Goal: Information Seeking & Learning: Learn about a topic

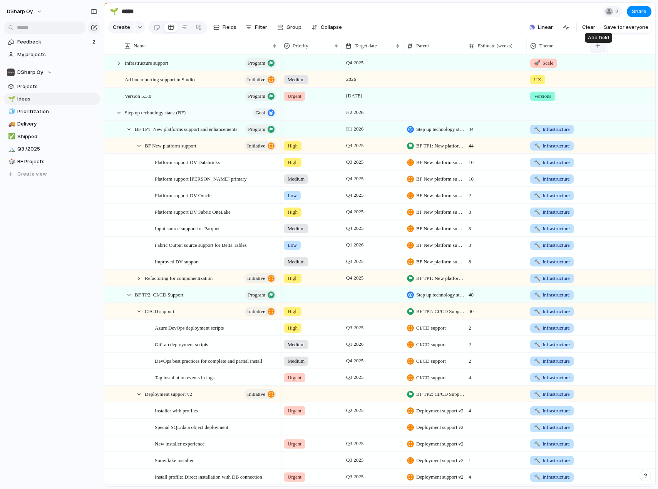
click at [598, 48] on div "button" at bounding box center [598, 46] width 4 height 4
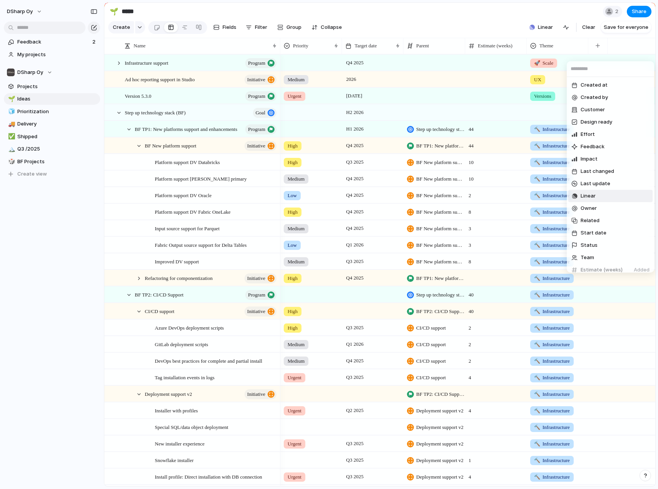
click at [598, 193] on li "Linear" at bounding box center [611, 196] width 84 height 12
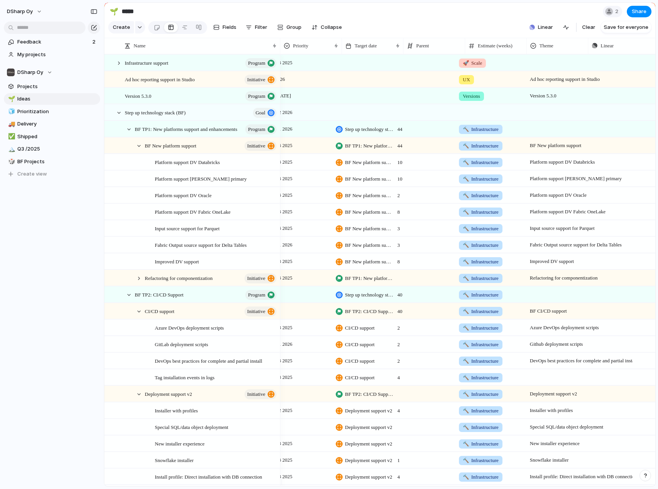
scroll to position [0, 71]
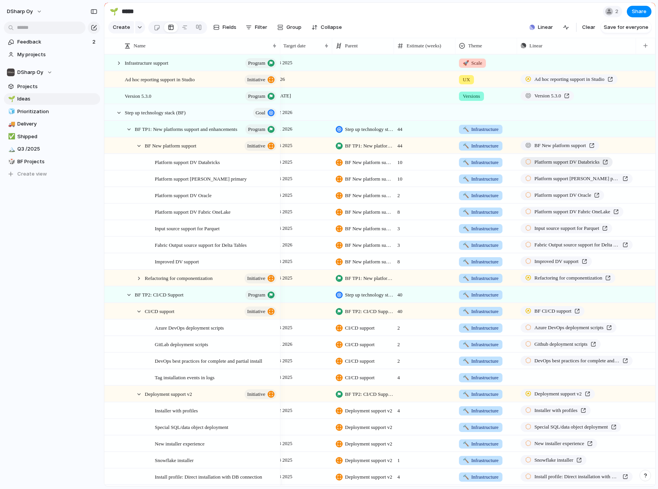
click at [570, 166] on span "Platform support DV Databricks" at bounding box center [567, 162] width 65 height 8
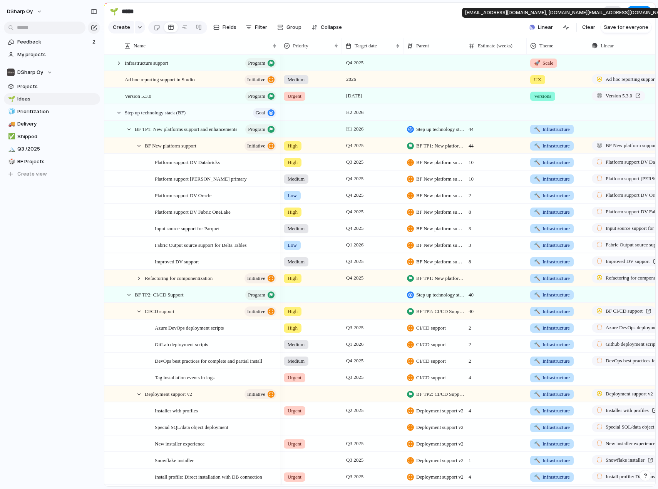
click at [614, 14] on div at bounding box center [609, 11] width 9 height 9
click at [499, 166] on span "10" at bounding box center [496, 160] width 61 height 12
click at [631, 166] on span "Platform support DV Databricks" at bounding box center [638, 162] width 65 height 8
click at [139, 282] on div at bounding box center [139, 278] width 7 height 7
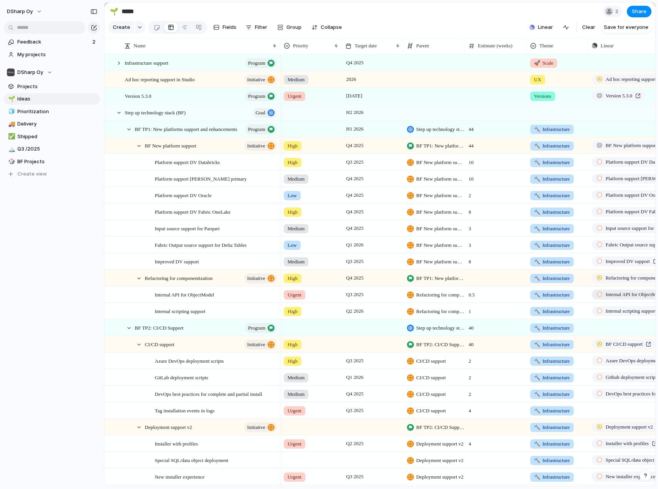
click at [618, 299] on span "Internal API for ObjectModel" at bounding box center [635, 295] width 59 height 8
